Goal: Task Accomplishment & Management: Complete application form

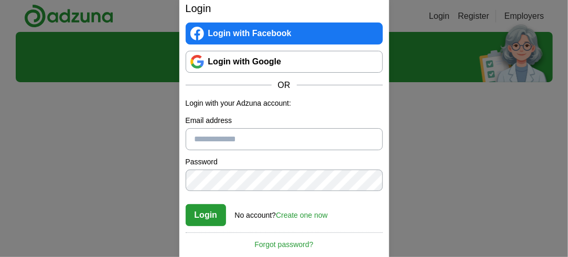
type input "**********"
click at [209, 225] on button "Login" at bounding box center [206, 215] width 41 height 22
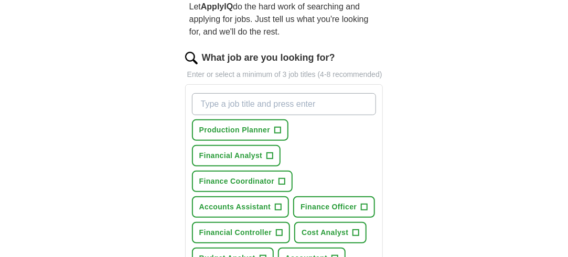
scroll to position [157, 0]
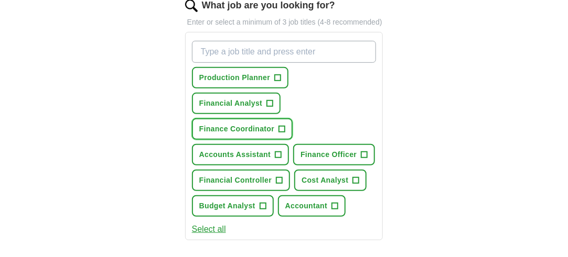
click at [282, 127] on span "+" at bounding box center [282, 129] width 6 height 8
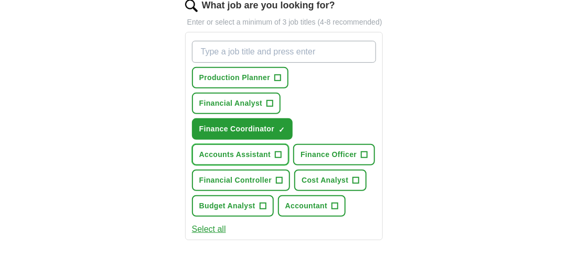
click at [278, 152] on span "+" at bounding box center [278, 155] width 6 height 8
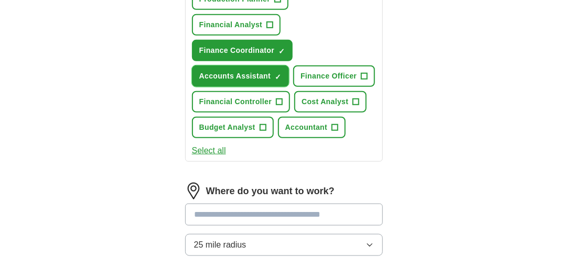
scroll to position [262, 0]
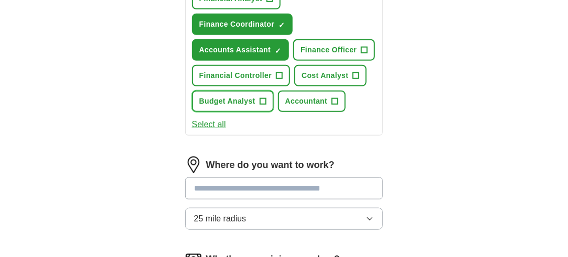
click at [264, 100] on span "+" at bounding box center [263, 102] width 6 height 8
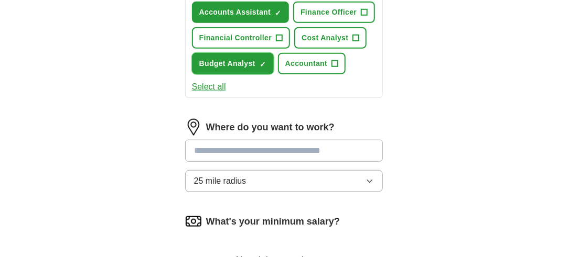
scroll to position [315, 0]
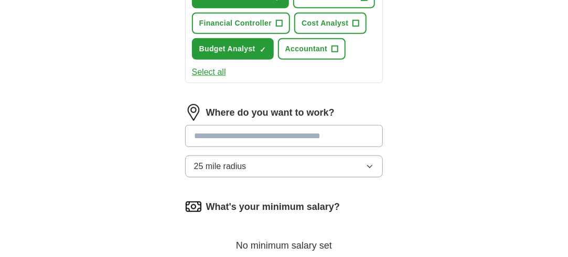
click at [366, 163] on icon "button" at bounding box center [369, 167] width 8 height 8
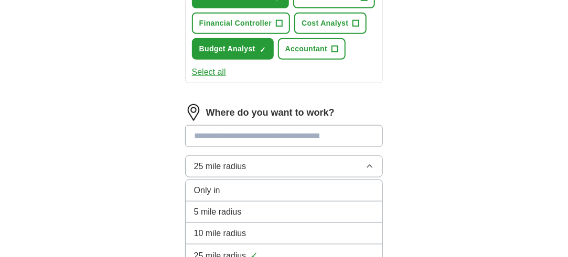
click at [248, 185] on div "Only in" at bounding box center [284, 191] width 180 height 13
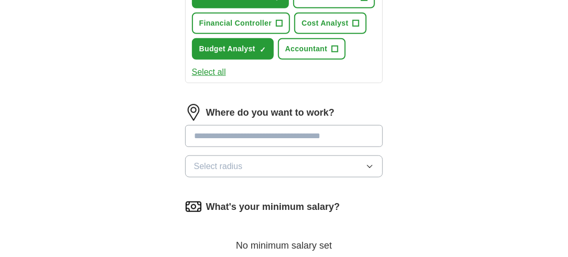
click at [225, 134] on input at bounding box center [284, 136] width 198 height 22
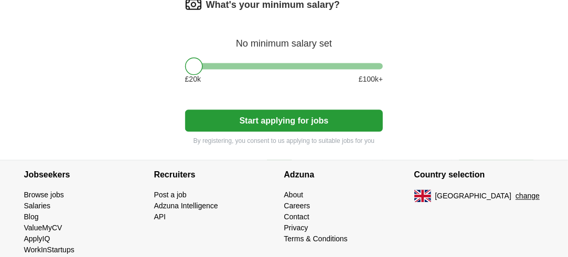
scroll to position [524, 0]
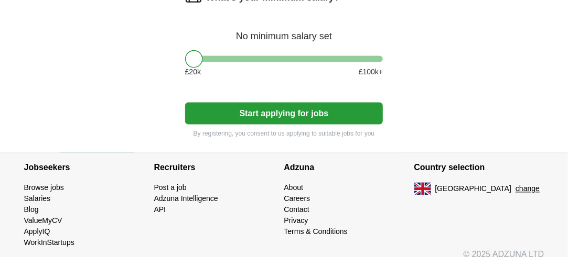
type input "******"
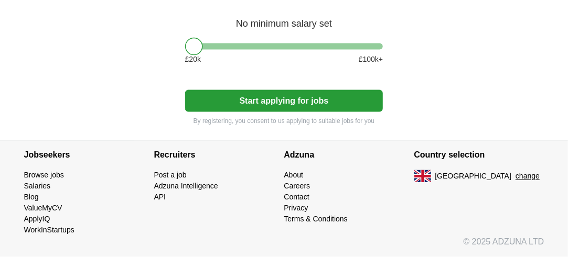
click at [264, 104] on button "Start applying for jobs" at bounding box center [284, 101] width 198 height 22
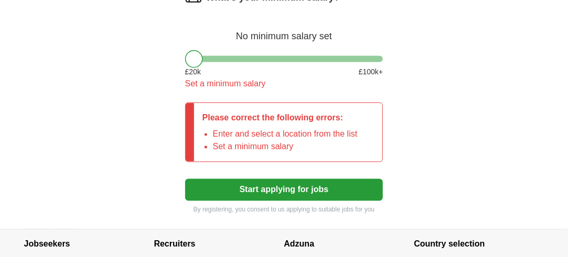
drag, startPoint x: 211, startPoint y: 57, endPoint x: 197, endPoint y: 58, distance: 13.6
click at [204, 58] on div at bounding box center [284, 59] width 198 height 6
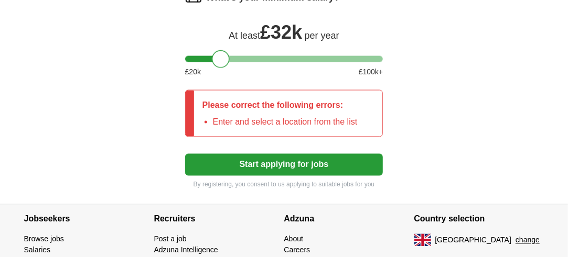
drag, startPoint x: 211, startPoint y: 55, endPoint x: 223, endPoint y: 58, distance: 13.0
click at [223, 58] on div at bounding box center [221, 59] width 18 height 18
click at [282, 163] on button "Start applying for jobs" at bounding box center [284, 165] width 198 height 22
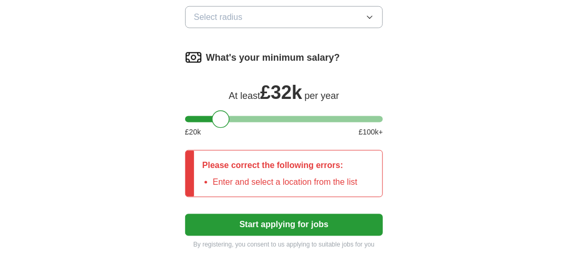
scroll to position [380, 0]
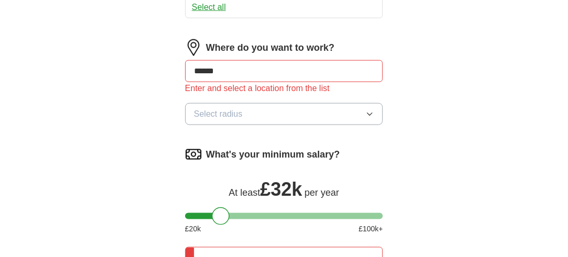
click at [251, 109] on button "Select radius" at bounding box center [284, 114] width 198 height 22
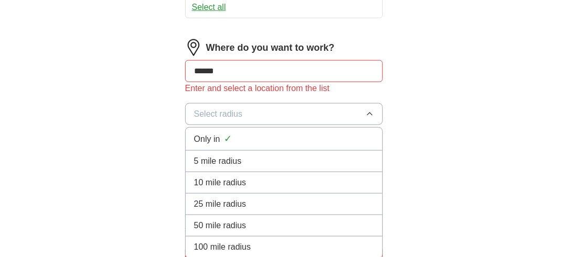
click at [235, 155] on span "5 mile radius" at bounding box center [218, 161] width 48 height 13
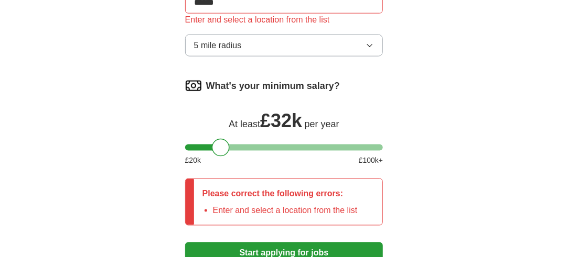
scroll to position [537, 0]
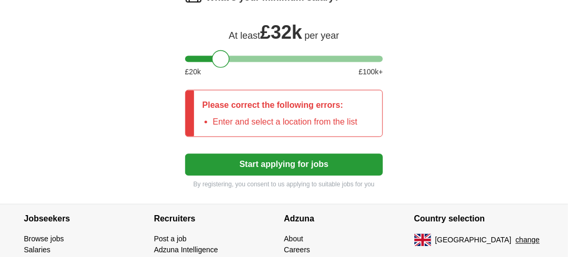
click at [237, 160] on button "Start applying for jobs" at bounding box center [284, 165] width 198 height 22
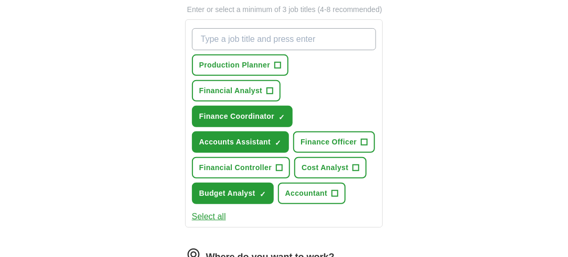
scroll to position [0, 0]
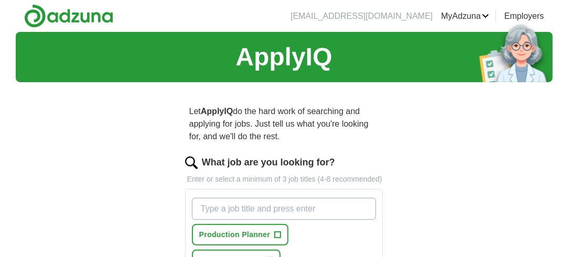
click at [0, 0] on link "Posted jobs" at bounding box center [0, 0] width 0 height 0
